Goal: Task Accomplishment & Management: Use online tool/utility

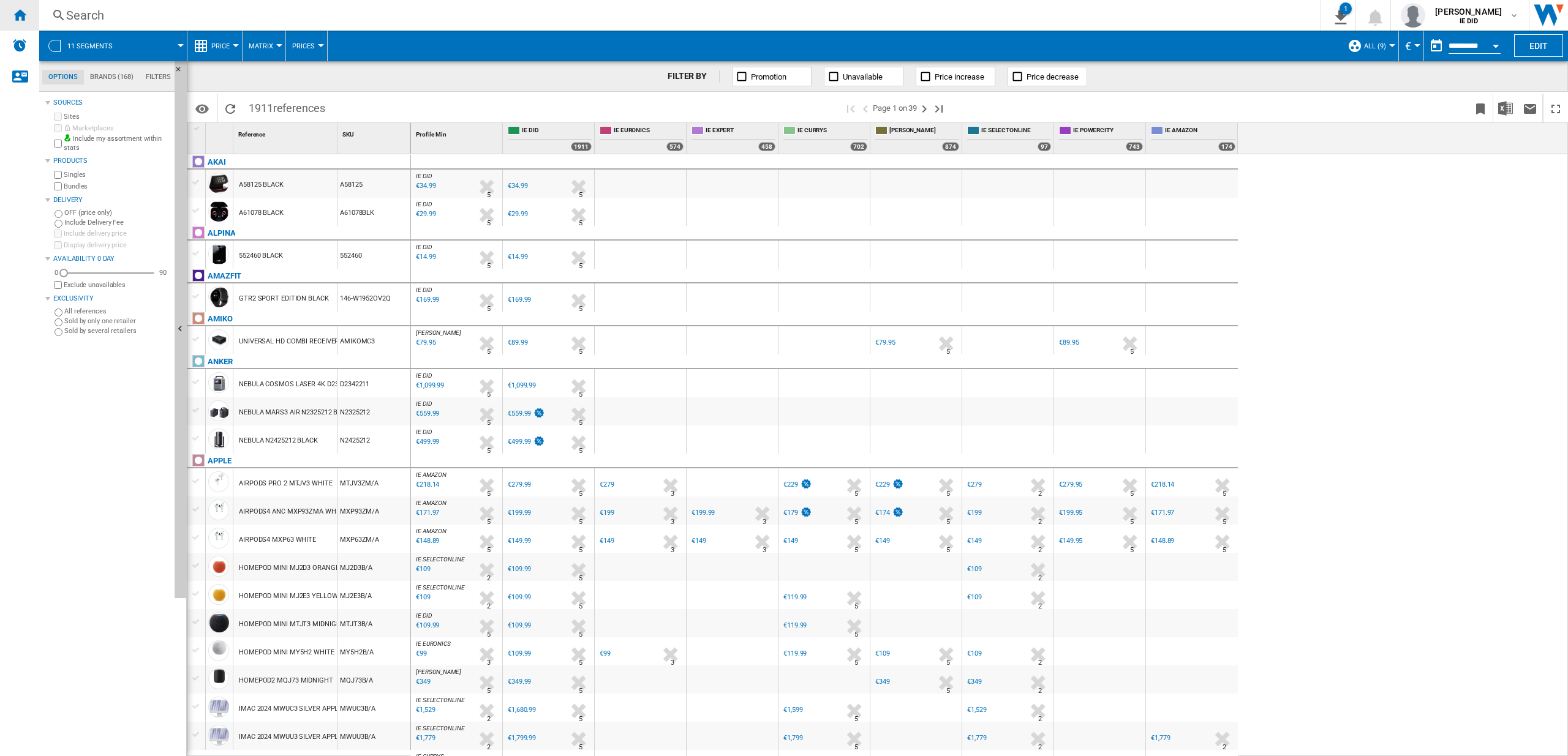
click at [25, 10] on ng-md-icon "Home" at bounding box center [20, 15] width 15 height 15
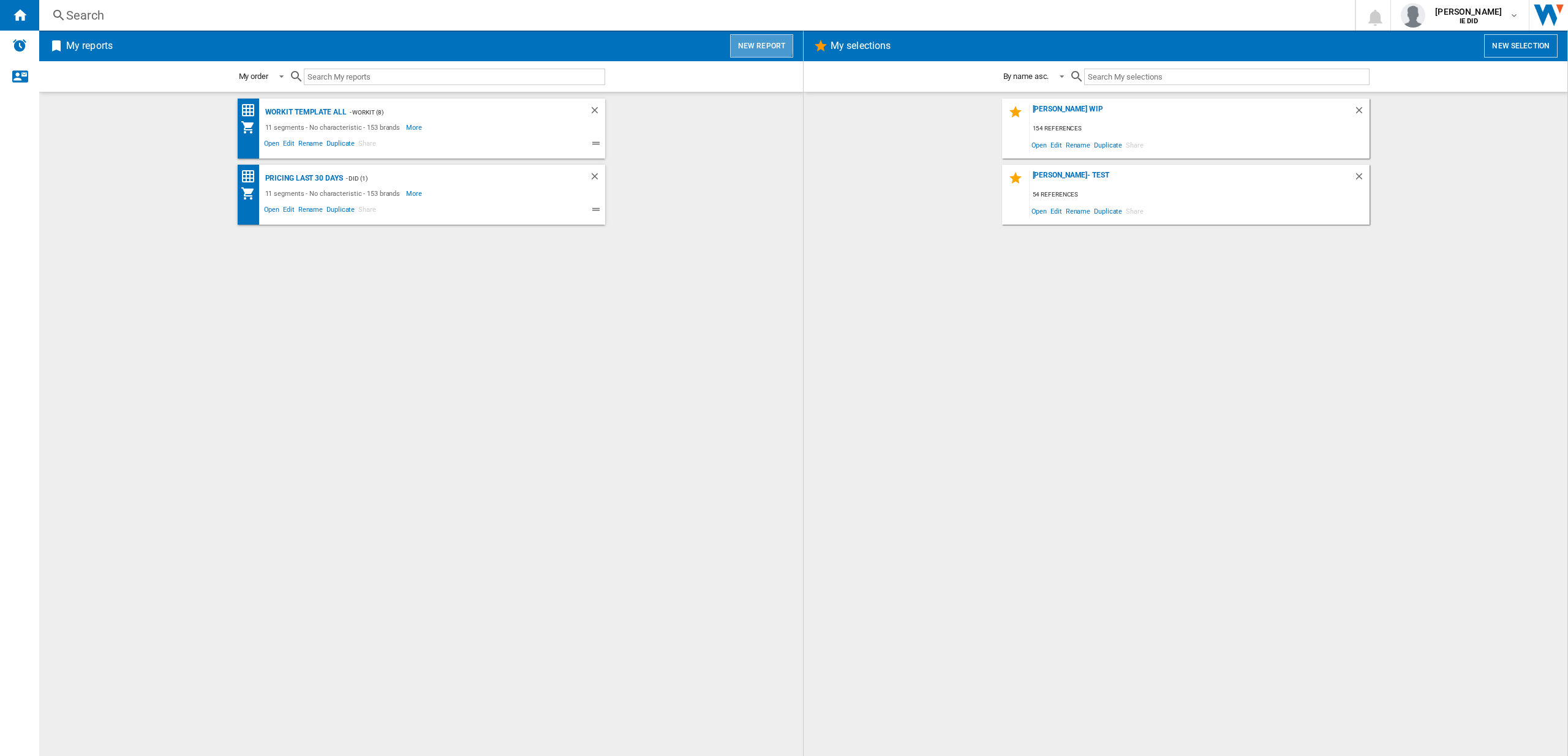
click at [760, 43] on button "New report" at bounding box center [762, 46] width 63 height 23
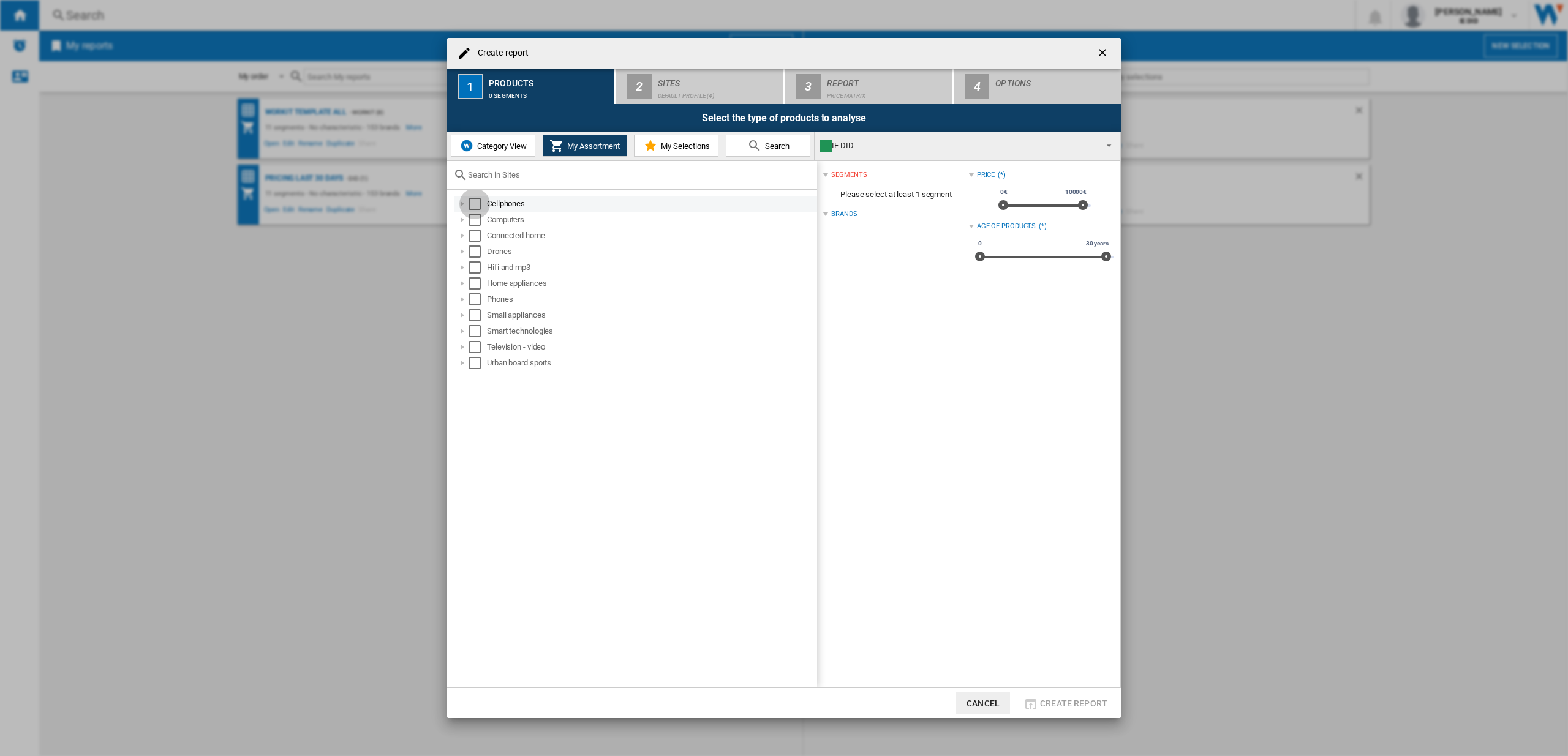
click at [475, 201] on div "Select" at bounding box center [475, 204] width 12 height 12
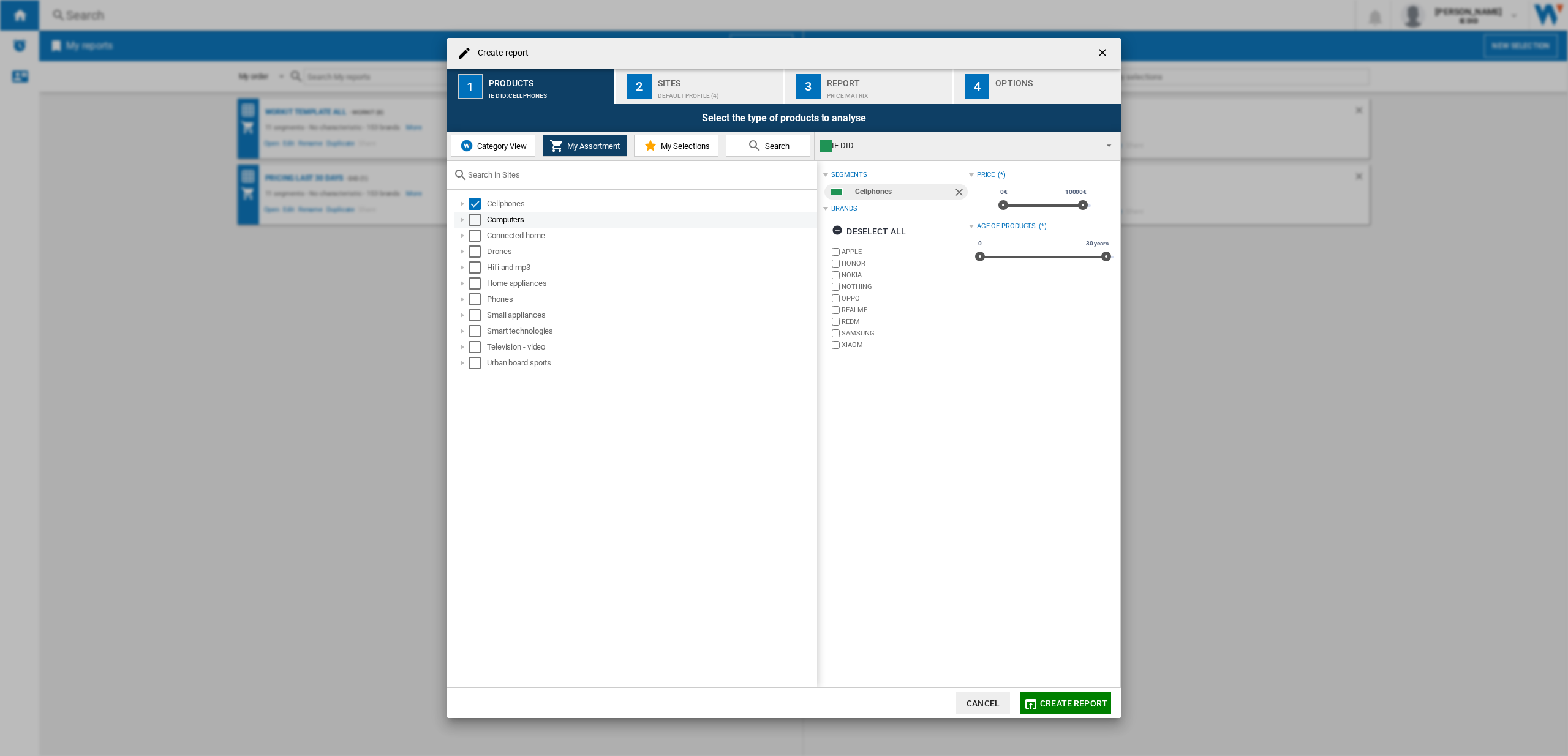
click at [477, 218] on div "Select" at bounding box center [475, 220] width 12 height 12
click at [472, 235] on div "Select" at bounding box center [475, 236] width 12 height 12
click at [475, 248] on div "Select" at bounding box center [475, 252] width 12 height 12
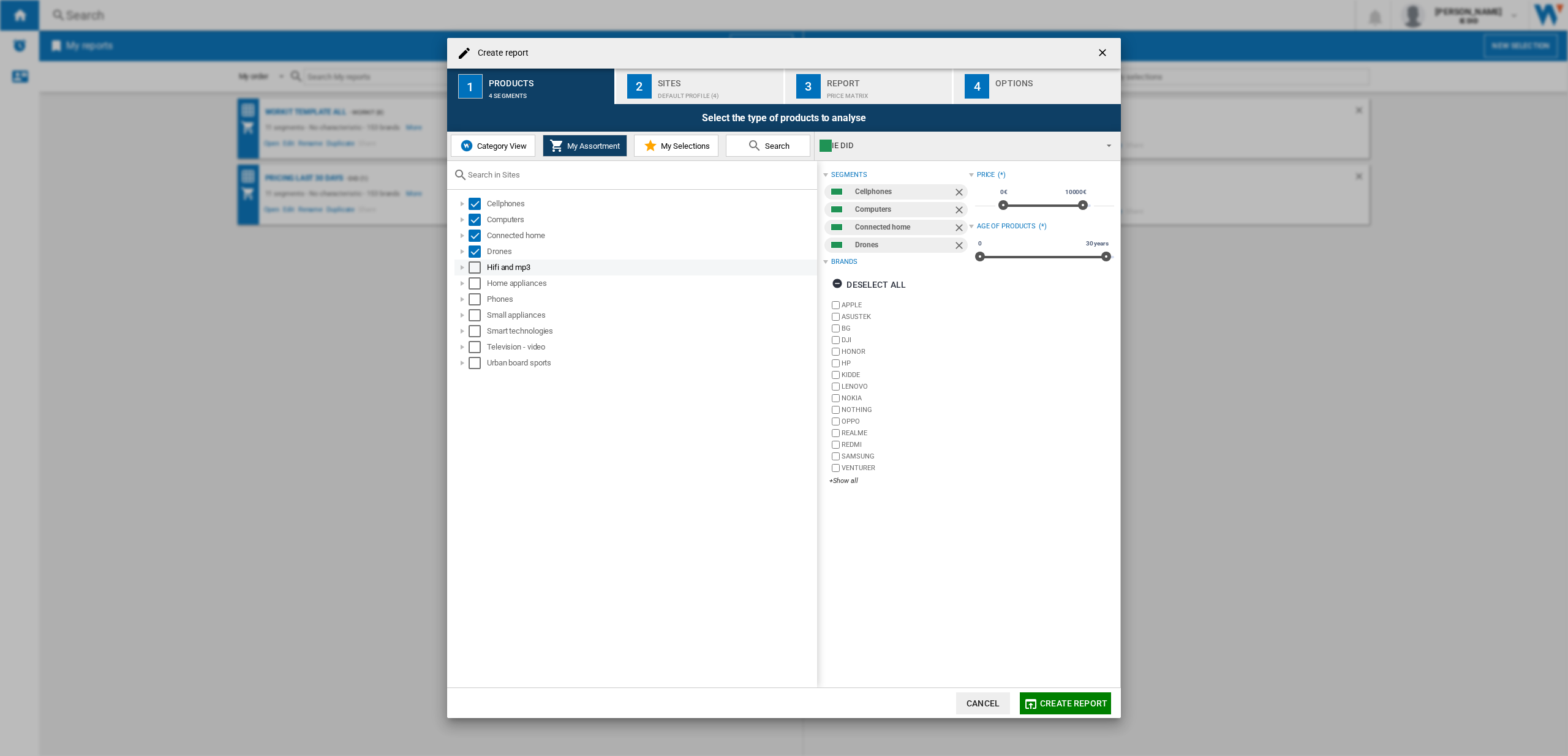
click at [474, 267] on div "Select" at bounding box center [475, 268] width 12 height 12
click at [473, 277] on div "Select" at bounding box center [475, 284] width 12 height 12
click at [480, 293] on div "Select" at bounding box center [475, 299] width 12 height 12
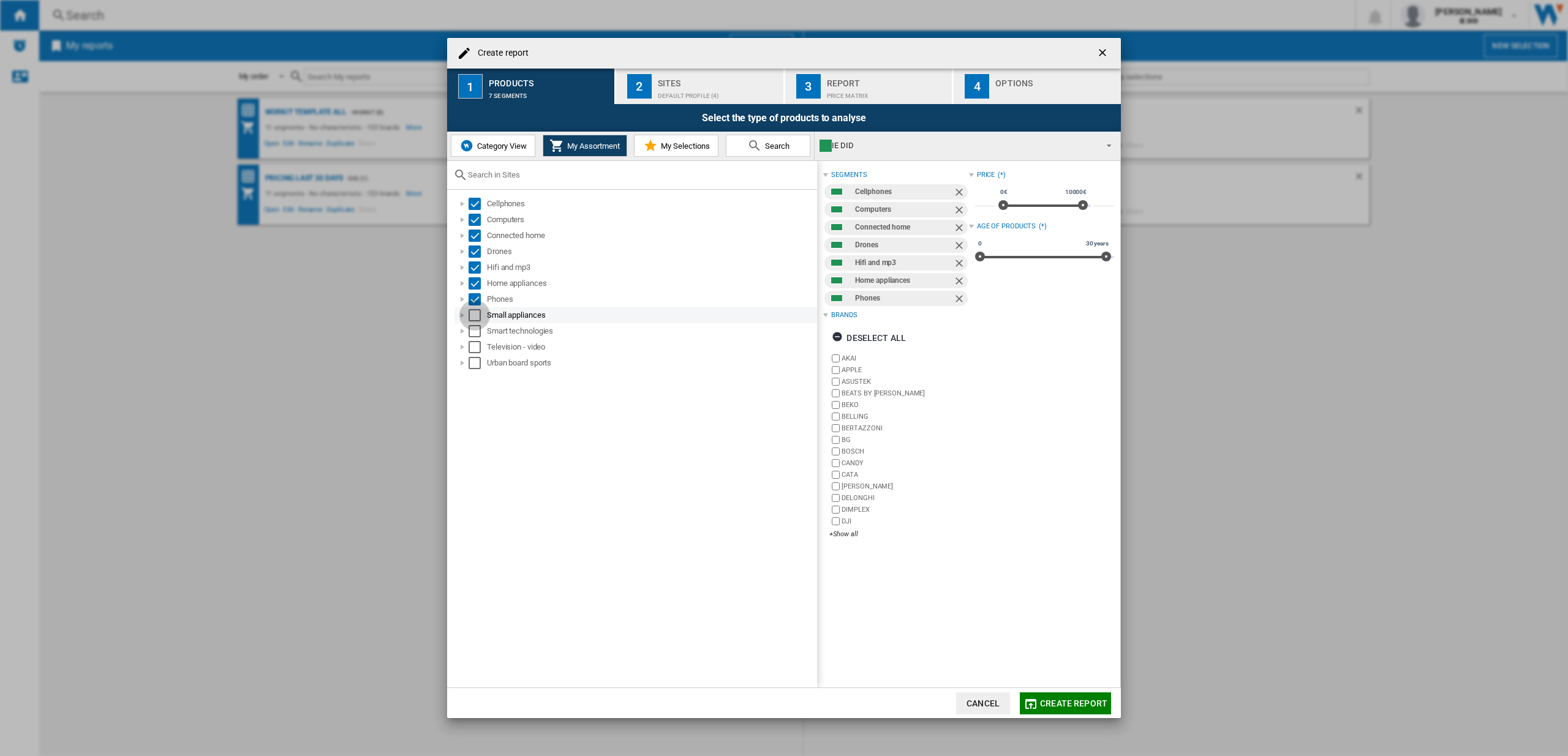
click at [478, 313] on div "Select" at bounding box center [475, 315] width 12 height 12
click at [478, 311] on div "Select" at bounding box center [475, 315] width 12 height 12
click at [475, 331] on div "Select" at bounding box center [475, 331] width 12 height 12
click at [472, 349] on div "Select" at bounding box center [475, 347] width 12 height 12
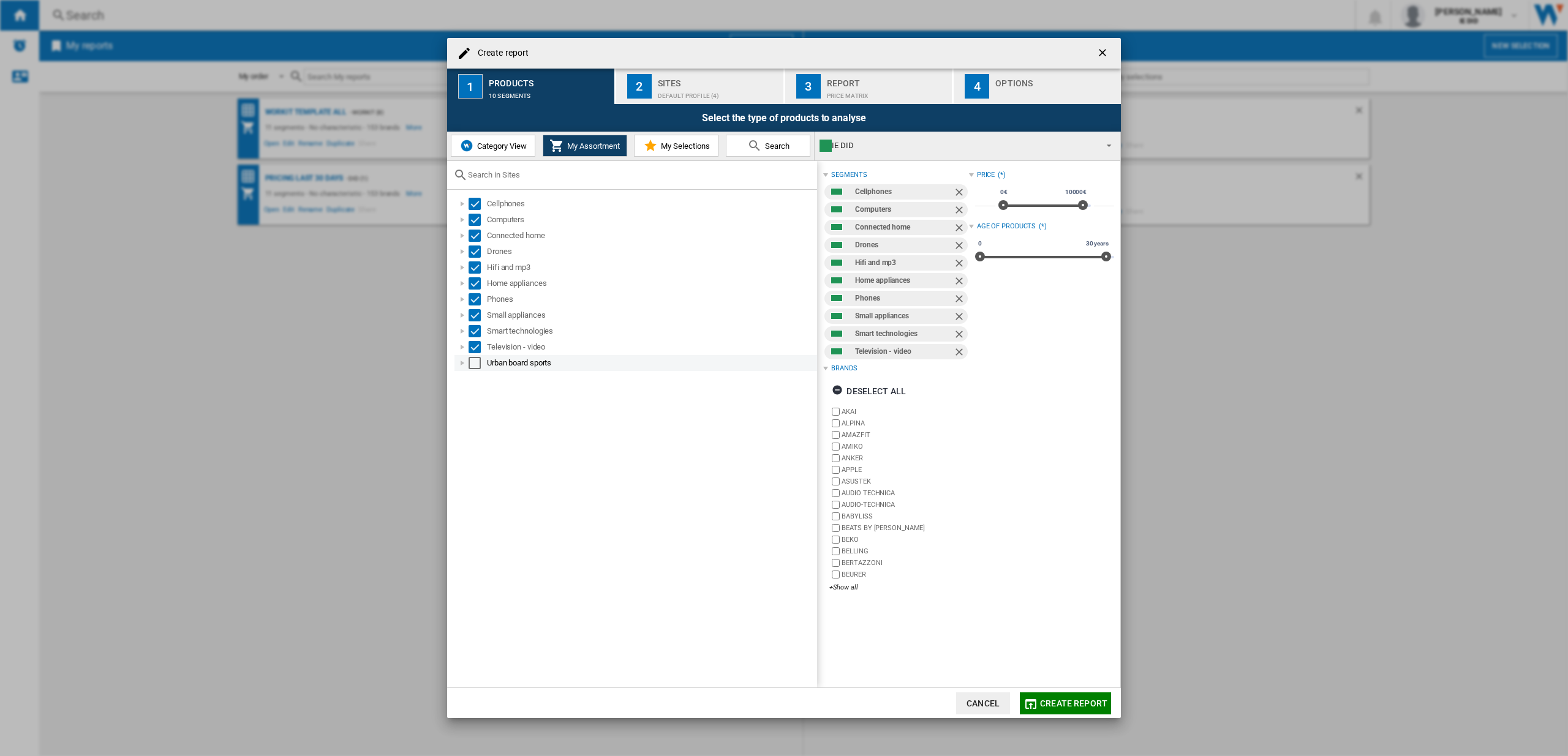
click at [475, 362] on div "Select" at bounding box center [475, 363] width 12 height 12
click at [687, 77] on div "Sites" at bounding box center [717, 80] width 120 height 13
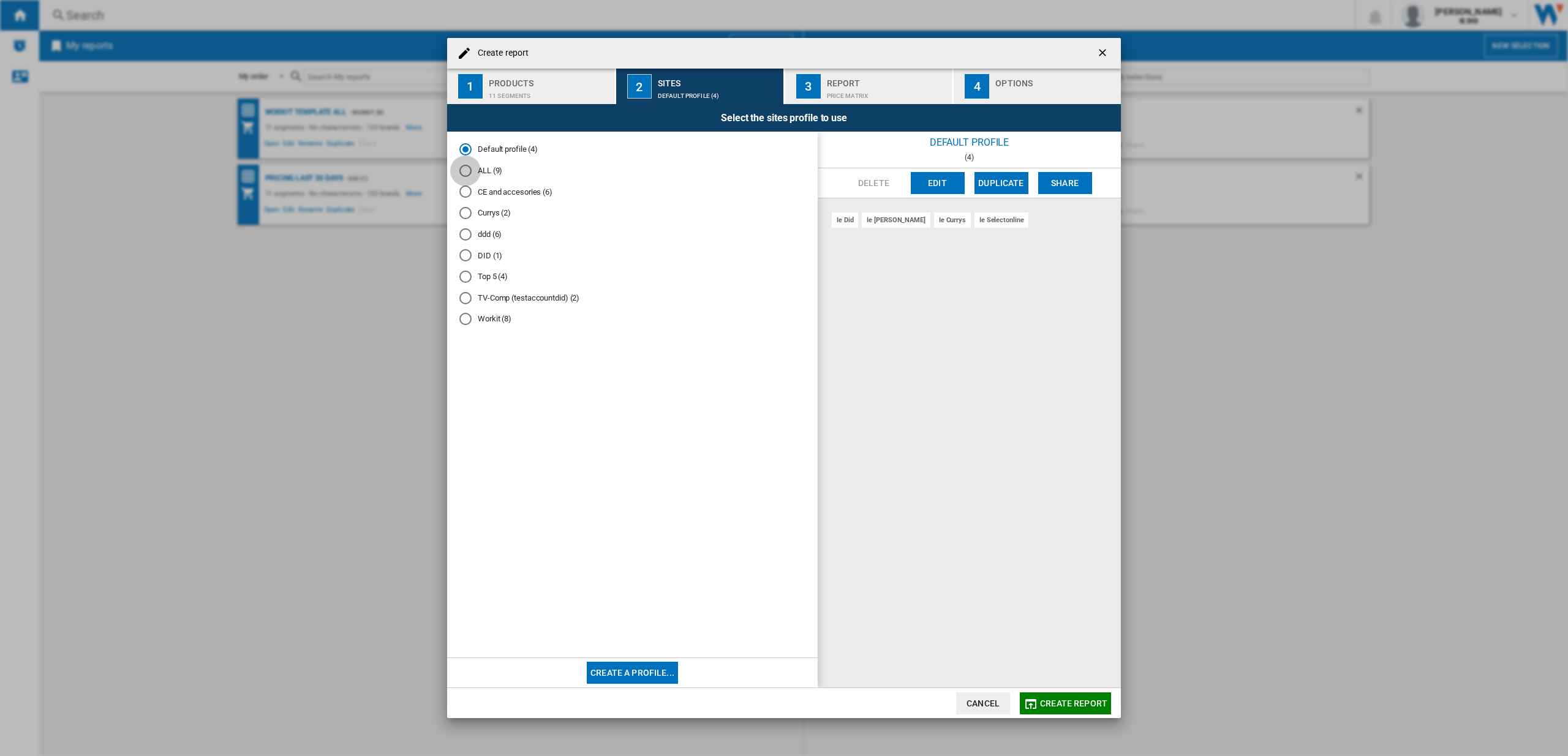
click at [469, 171] on div "ALL (9)" at bounding box center [466, 171] width 12 height 12
click at [1093, 704] on span "Create report" at bounding box center [1074, 704] width 67 height 10
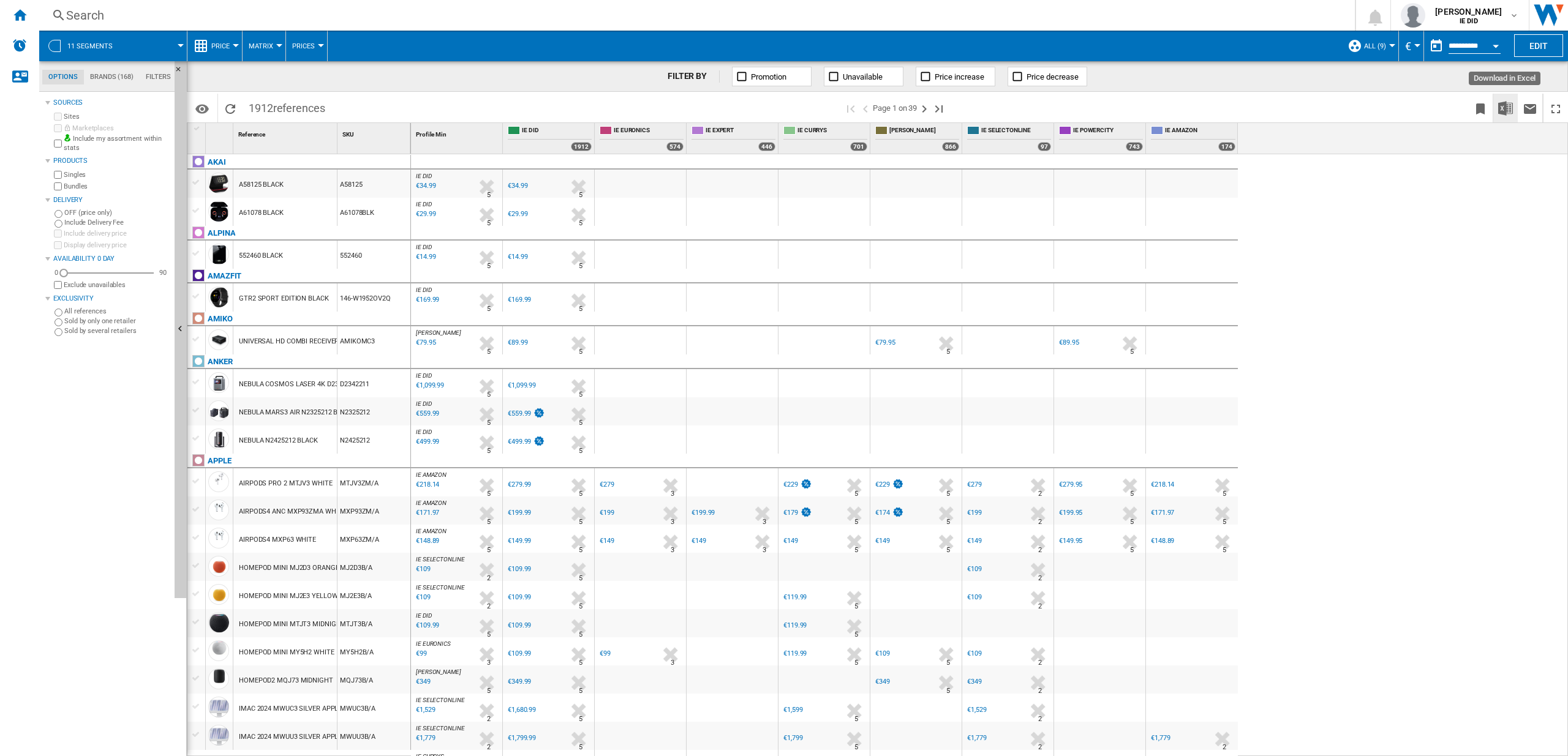
click at [1501, 106] on img "Download in Excel" at bounding box center [1505, 109] width 15 height 15
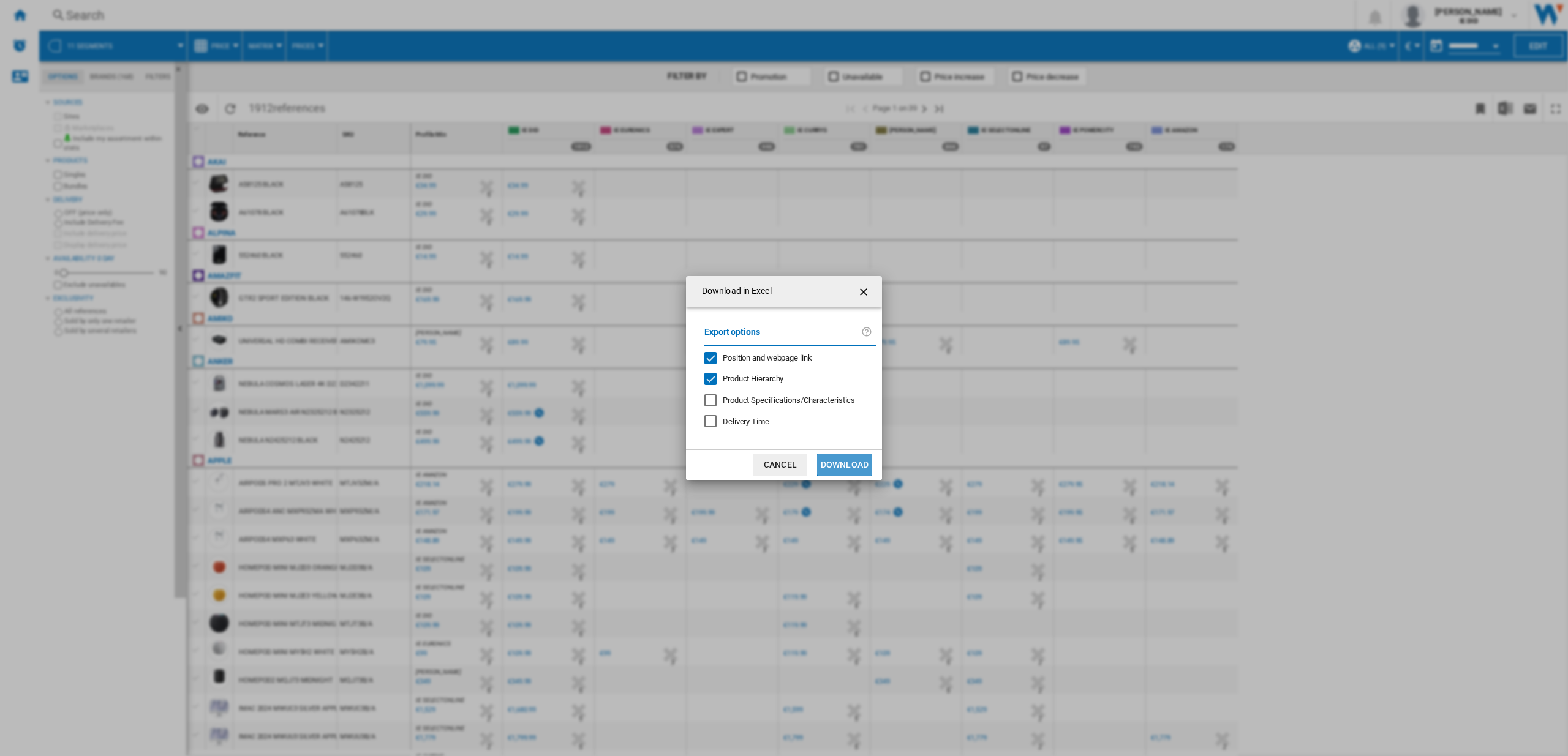
click at [854, 468] on button "Download" at bounding box center [845, 464] width 55 height 22
